Goal: Find specific page/section: Find specific page/section

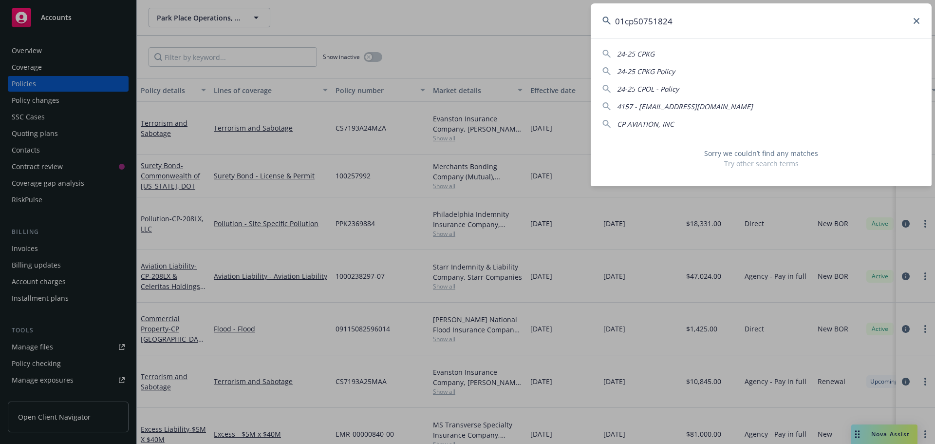
click at [642, 20] on input "01cp50751824" at bounding box center [761, 20] width 341 height 35
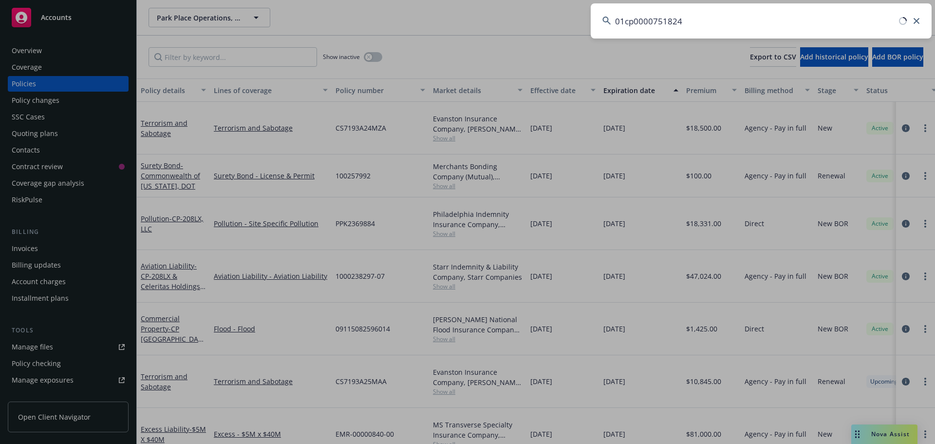
type input "01cp00000751824"
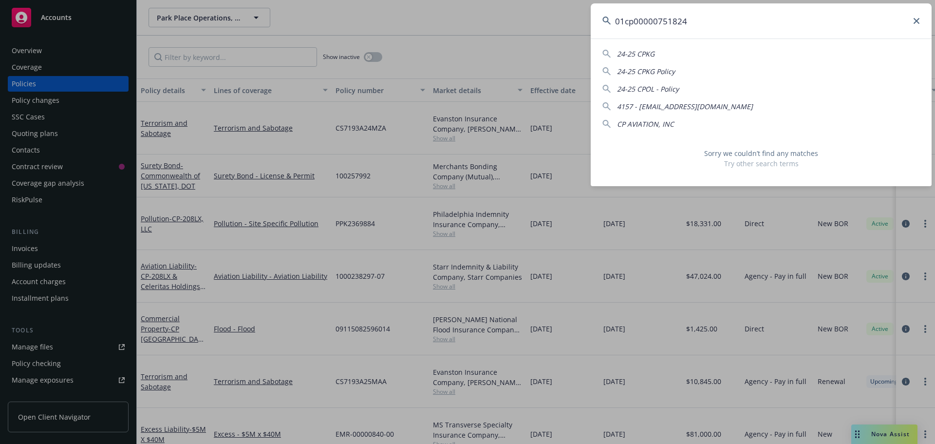
click at [695, 24] on input "01cp00000751824" at bounding box center [761, 20] width 341 height 35
drag, startPoint x: 704, startPoint y: 19, endPoint x: 606, endPoint y: 18, distance: 98.4
click at [606, 18] on div "01cp00000751824" at bounding box center [761, 20] width 341 height 35
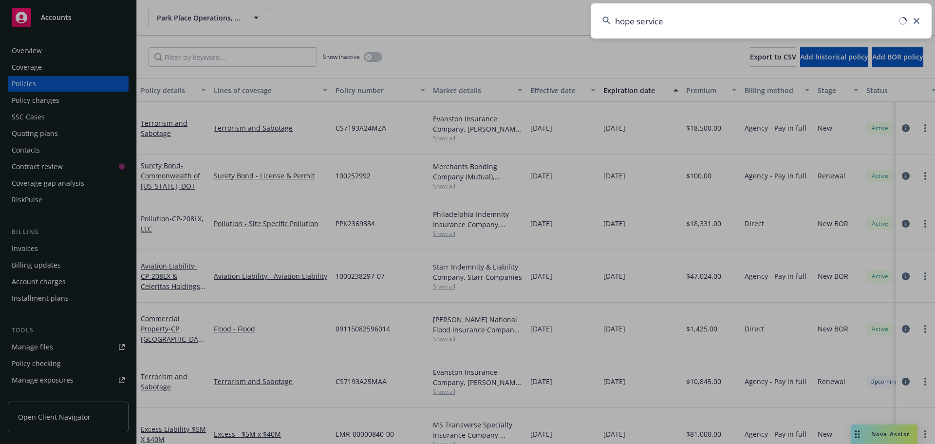
type input "hope services"
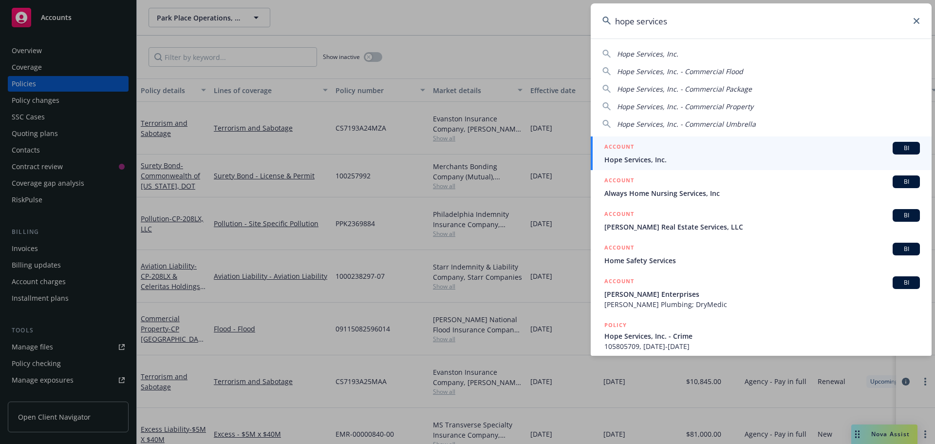
click at [669, 152] on div "ACCOUNT BI" at bounding box center [763, 148] width 316 height 13
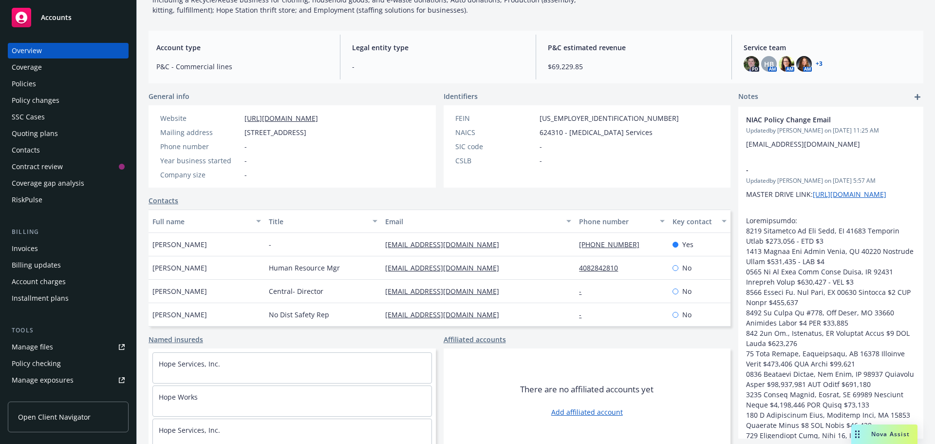
scroll to position [172, 0]
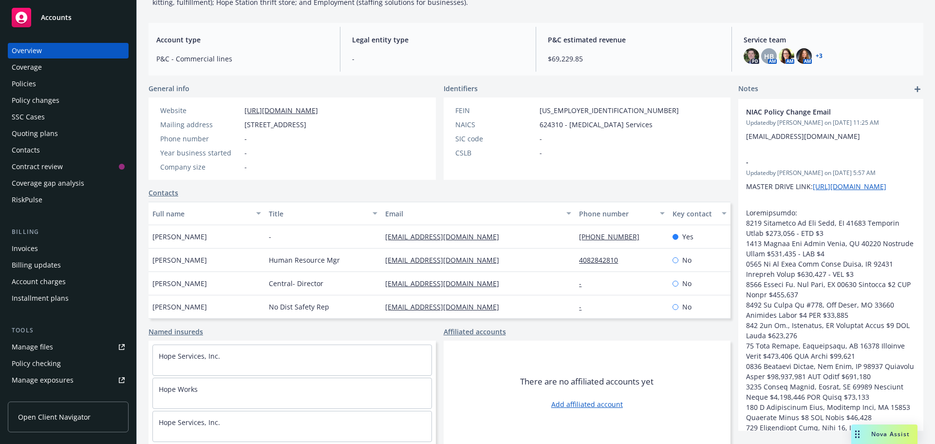
click at [38, 83] on div "Policies" at bounding box center [68, 84] width 113 height 16
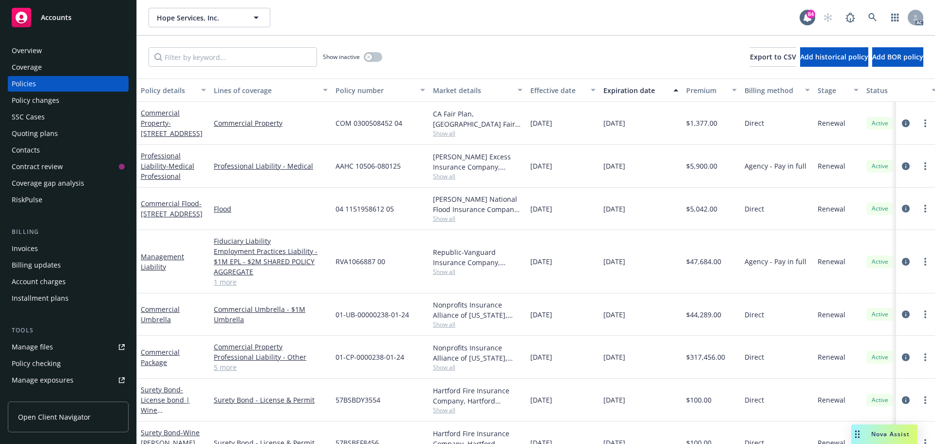
click at [227, 285] on link "1 more" at bounding box center [271, 282] width 114 height 10
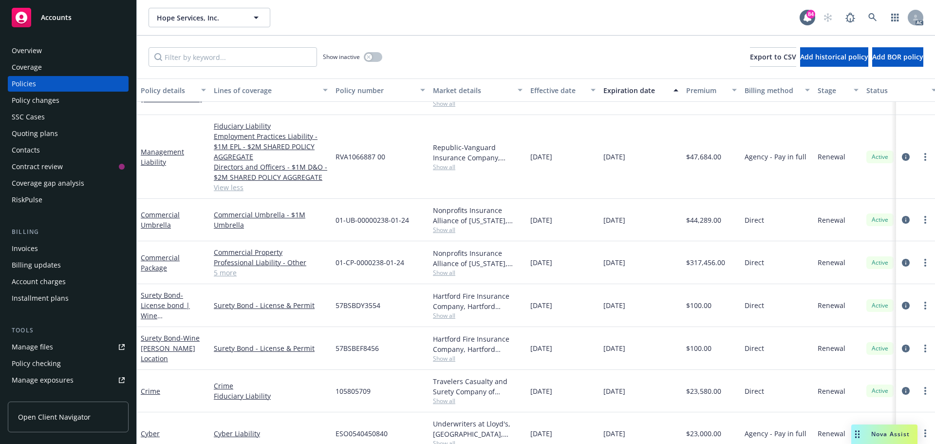
scroll to position [146, 0]
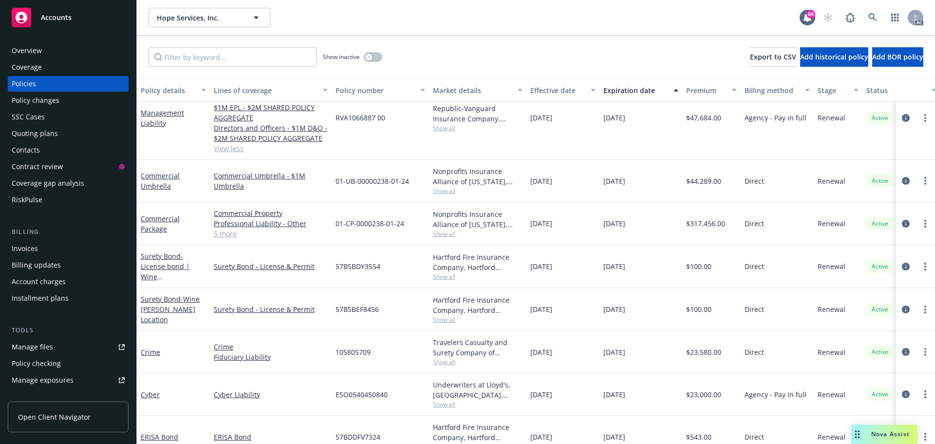
click at [222, 236] on link "5 more" at bounding box center [271, 233] width 114 height 10
